Goal: Information Seeking & Learning: Learn about a topic

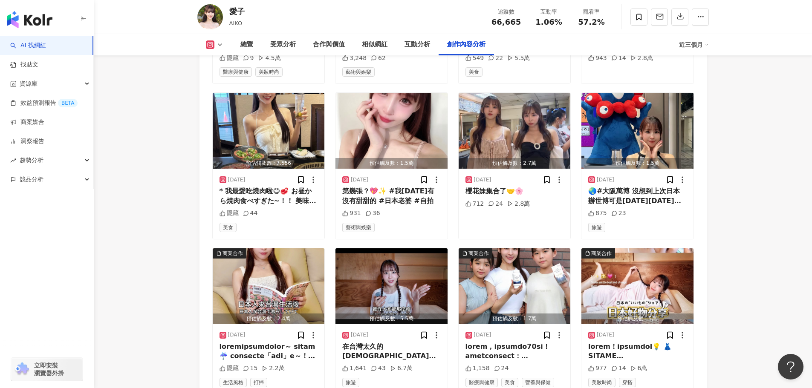
scroll to position [3028, 0]
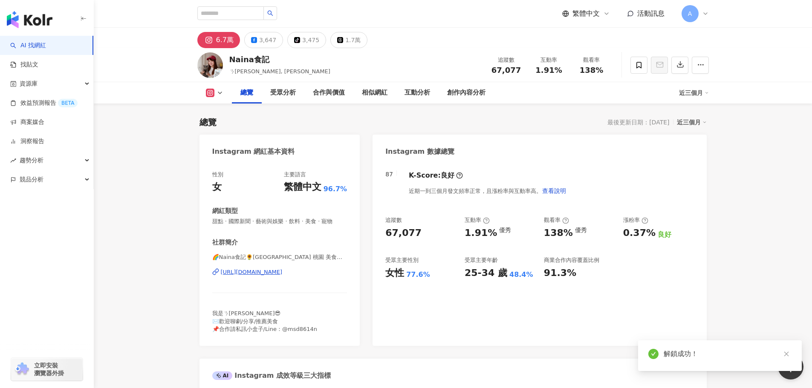
drag, startPoint x: 387, startPoint y: 237, endPoint x: 419, endPoint y: 246, distance: 32.9
click at [418, 235] on div "67,077" at bounding box center [420, 233] width 71 height 13
click at [446, 180] on div "K-Score : 良好" at bounding box center [436, 175] width 54 height 9
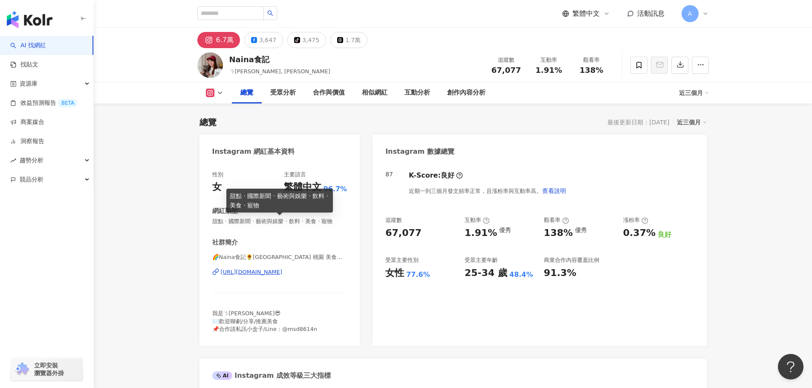
click at [214, 221] on span "甜點 · 國際新聞 · 藝術與娛樂 · 飲料 · 美食 · 寵物" at bounding box center [279, 222] width 135 height 8
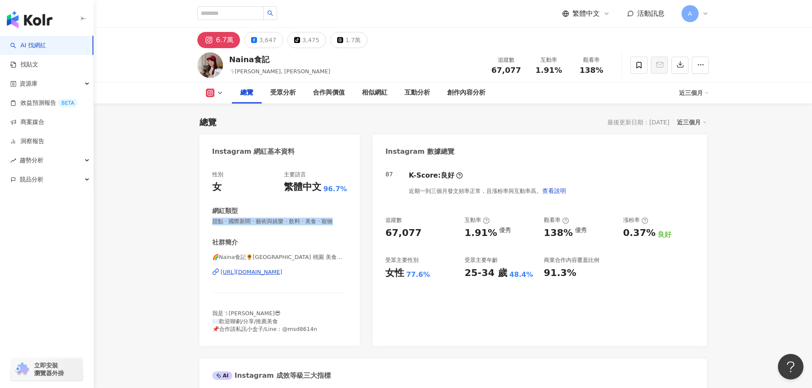
drag, startPoint x: 211, startPoint y: 221, endPoint x: 350, endPoint y: 224, distance: 139.0
click at [350, 224] on div "性別 女 主要語言 繁體中文 96.7% 網紅類型 甜點 · 國際新聞 · 藝術與娛樂 · 飲料 · 美食 · 寵物 社群簡介 🌈Naina食記🌻[GEOGR…" at bounding box center [280, 254] width 161 height 184
copy span "甜點 · 國際新聞 · 藝術與娛樂 · 飲料 · 美食 · 寵物"
click at [495, 332] on div "87 K-Score : 良好 近期一到三個月發文頻率正常，且漲粉率與互動率高。 查看說明 追蹤數 67,077 互動率 1.91% 優秀 觀看率 138% …" at bounding box center [540, 254] width 334 height 184
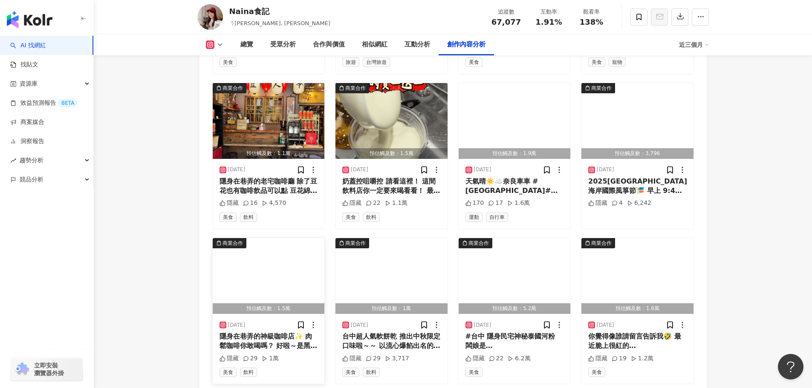
scroll to position [2900, 0]
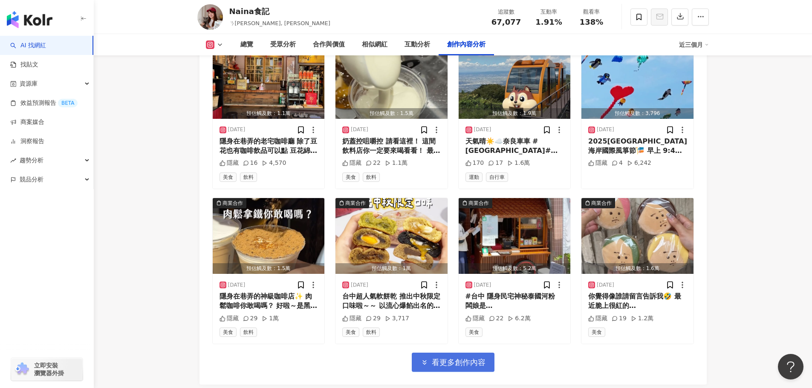
click at [448, 358] on span "看更多創作內容" at bounding box center [459, 362] width 54 height 9
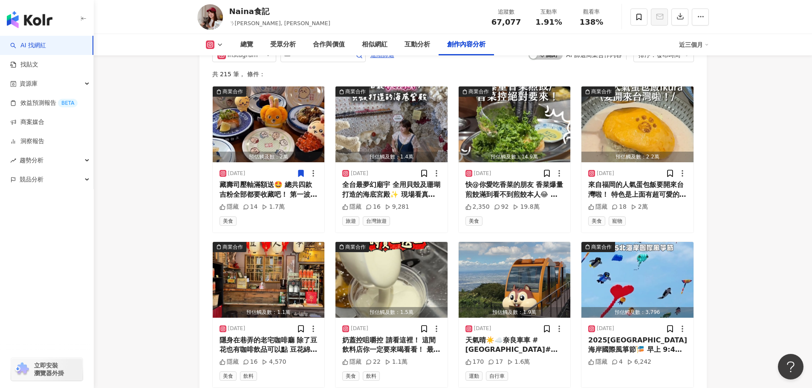
scroll to position [2698, 0]
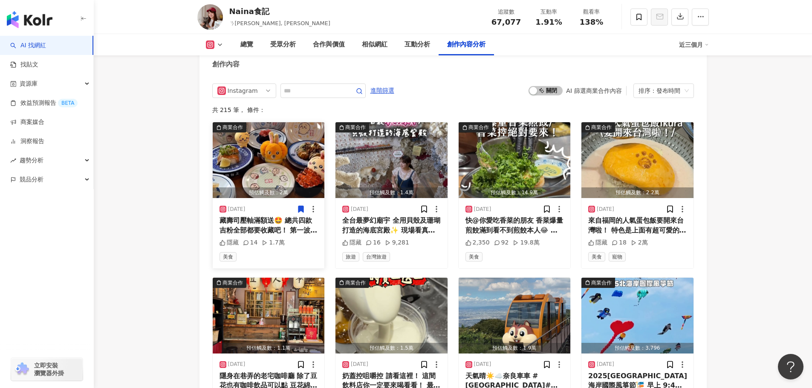
scroll to position [2646, 0]
